Goal: Information Seeking & Learning: Find specific fact

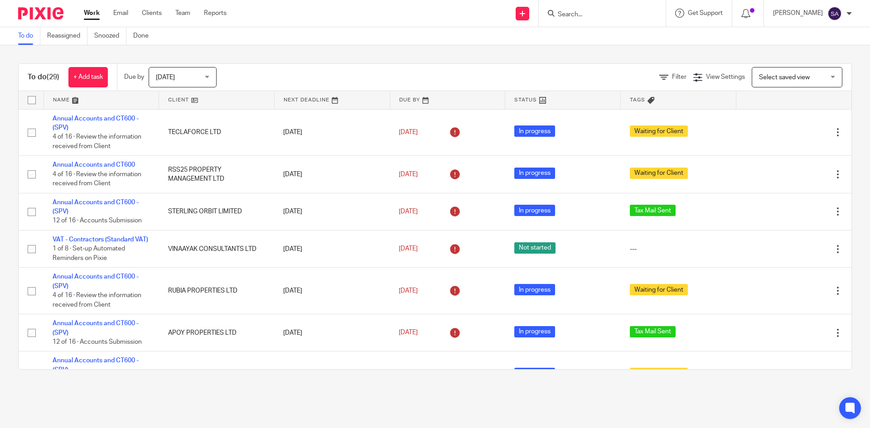
click at [594, 15] on input "Search" at bounding box center [598, 15] width 82 height 8
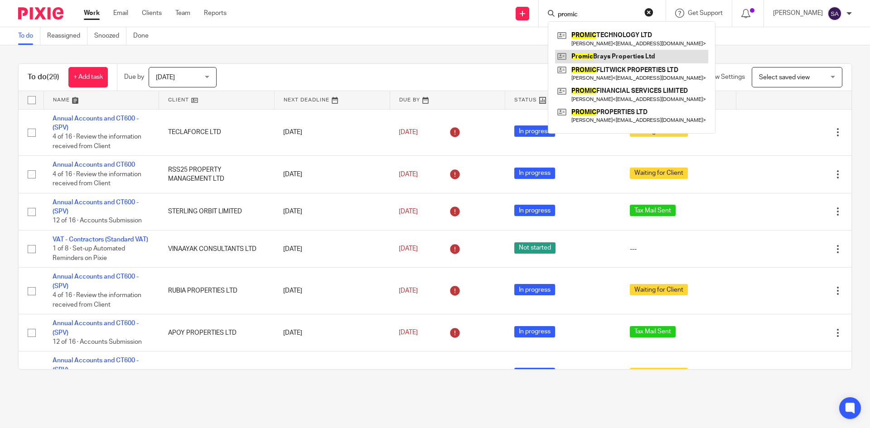
type input "promic"
click at [628, 56] on link at bounding box center [631, 57] width 153 height 14
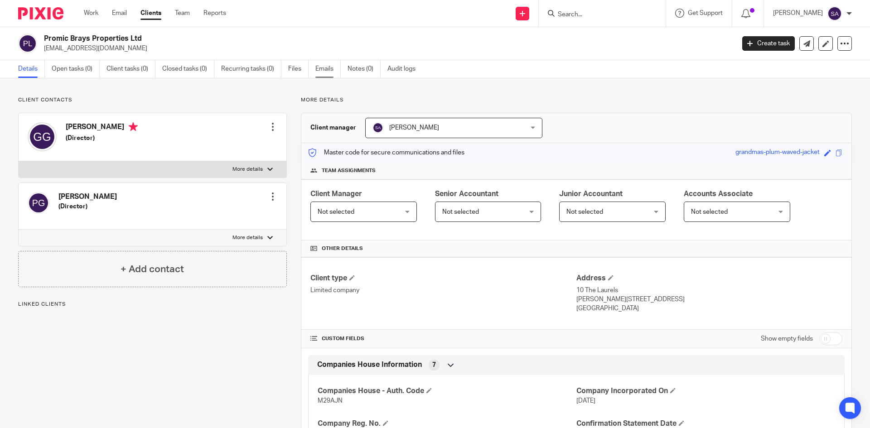
click at [325, 67] on link "Emails" at bounding box center [327, 69] width 25 height 18
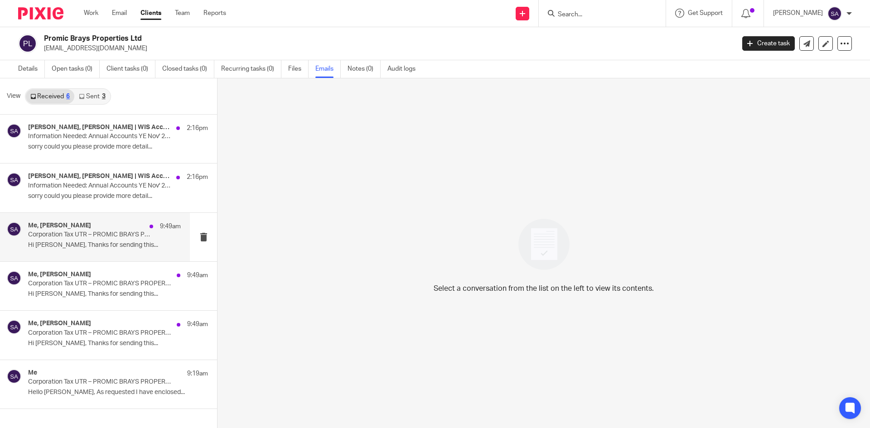
click at [108, 231] on p "Corporation Tax UTR – PROMIC BRAYS PROPERTIES LTD" at bounding box center [89, 235] width 122 height 8
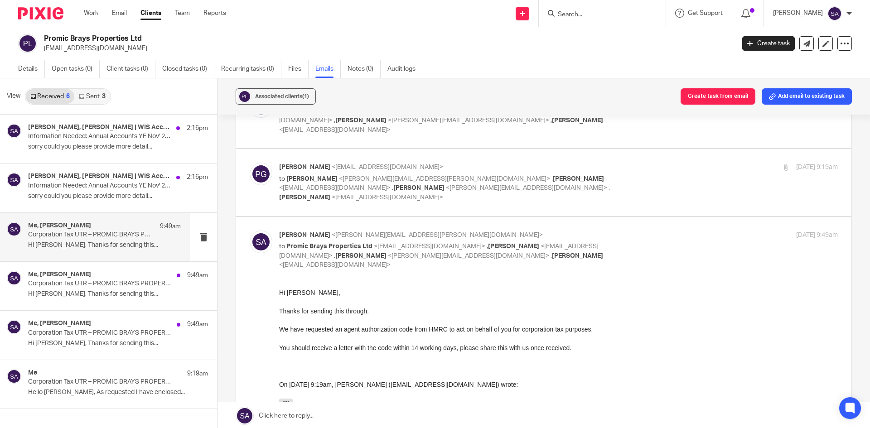
scroll to position [45, 0]
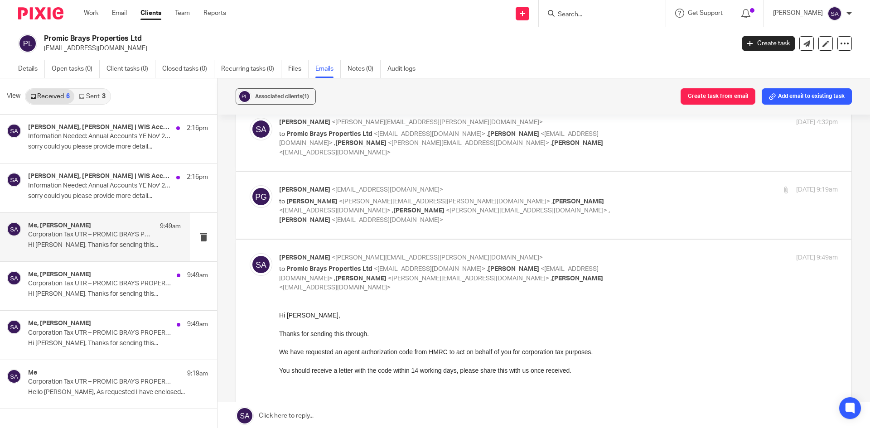
click at [693, 186] on div "Pravachan Gupta <pravachangupta@gmail.com> to Shafiya Abdulla <shafiya.abdulla@…" at bounding box center [558, 204] width 559 height 39
checkbox input "true"
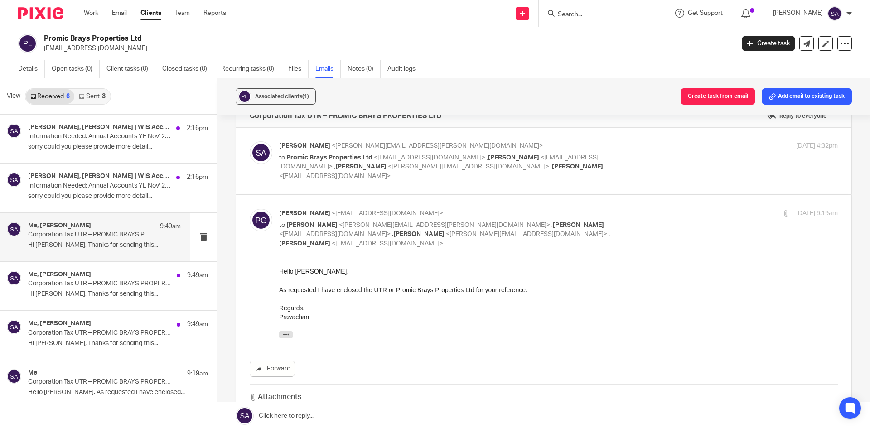
scroll to position [0, 0]
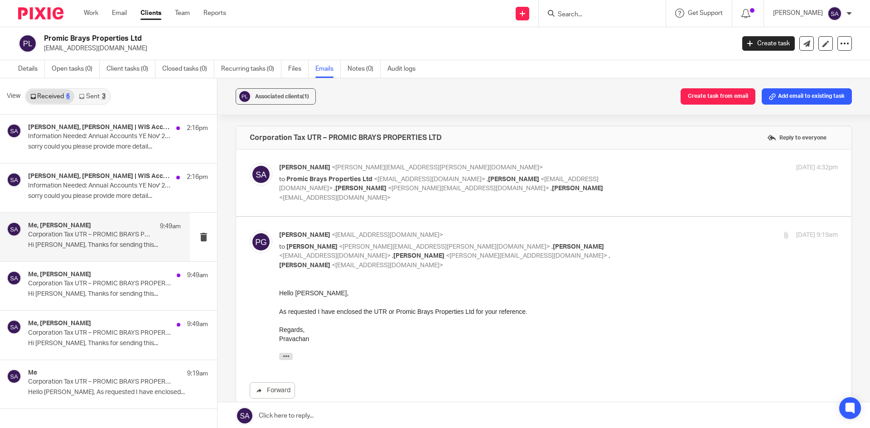
click at [665, 168] on div "8 Aug 2025 4:32pm" at bounding box center [745, 168] width 186 height 10
checkbox input "true"
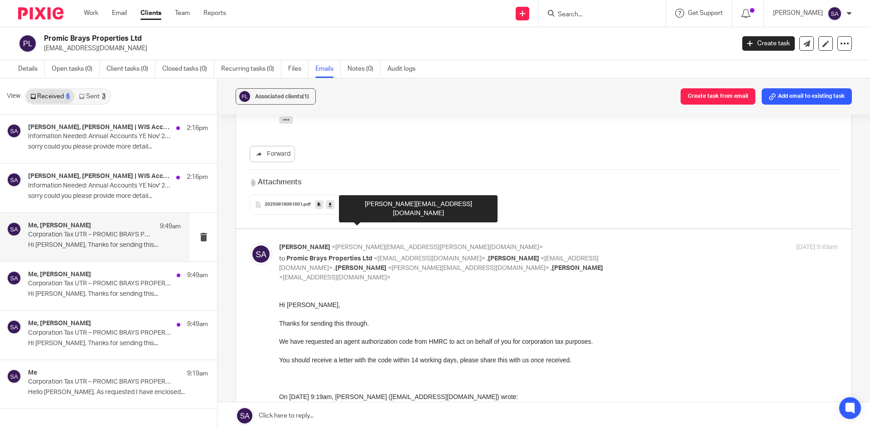
scroll to position [408, 0]
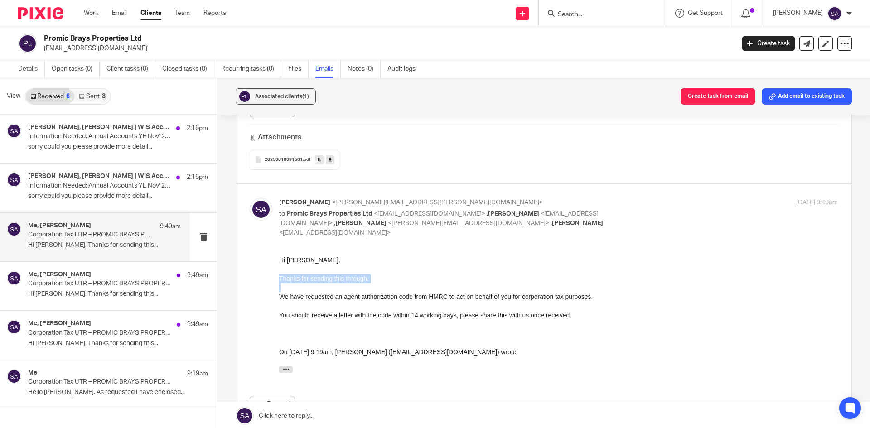
drag, startPoint x: 280, startPoint y: 279, endPoint x: 380, endPoint y: 291, distance: 101.0
click at [380, 291] on div "Hi Pravachan, Thanks for sending this through. We have requested an agent autho…" at bounding box center [558, 317] width 559 height 122
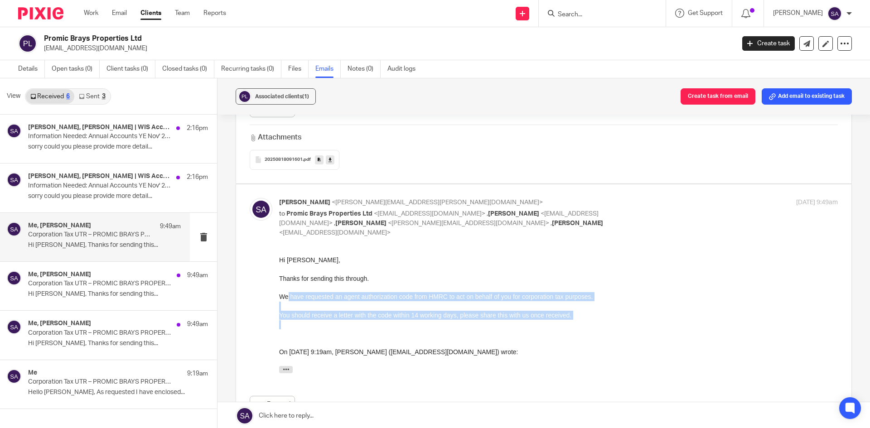
drag, startPoint x: 288, startPoint y: 296, endPoint x: 590, endPoint y: 327, distance: 303.0
click at [590, 327] on div "Hi Pravachan, Thanks for sending this through. We have requested an agent autho…" at bounding box center [558, 317] width 559 height 122
